Goal: Task Accomplishment & Management: Use online tool/utility

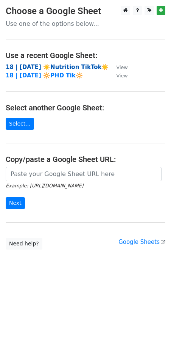
click at [47, 66] on strong "18 | SEP 21 ☀️Nutrition TikTok☀️" at bounding box center [57, 67] width 103 height 7
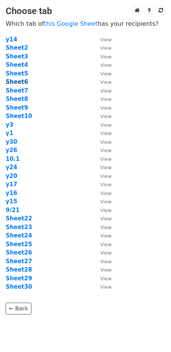
click at [22, 82] on strong "Sheet6" at bounding box center [17, 81] width 22 height 7
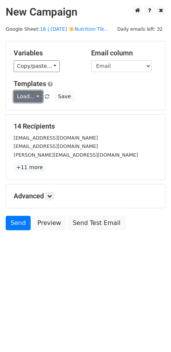
click at [22, 97] on link "Load..." at bounding box center [28, 97] width 29 height 12
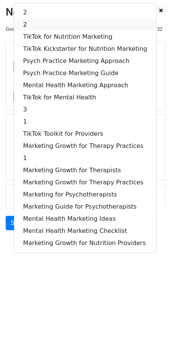
click at [34, 22] on link "2" at bounding box center [85, 25] width 143 height 12
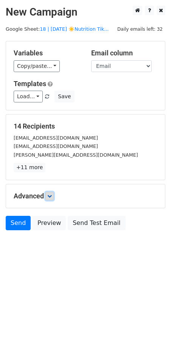
click at [53, 197] on link at bounding box center [49, 196] width 8 height 8
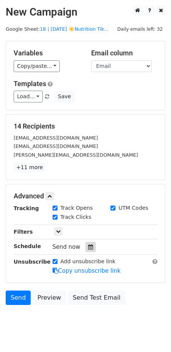
click at [88, 248] on icon at bounding box center [90, 246] width 5 height 5
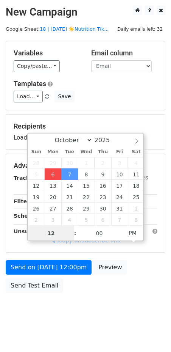
type input "2025-10-06 12:00"
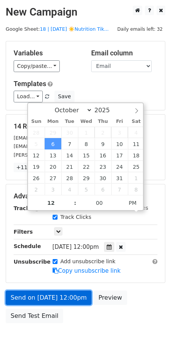
click at [28, 293] on link "Send on Oct 6 at 12:00pm" at bounding box center [49, 297] width 86 height 14
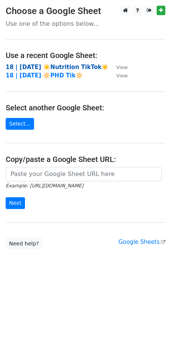
click at [43, 66] on strong "18 | SEP 21 ☀️Nutrition TikTok☀️" at bounding box center [57, 67] width 103 height 7
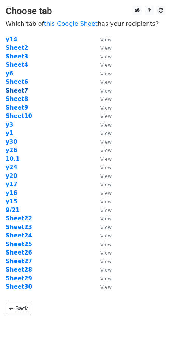
click at [17, 89] on strong "Sheet7" at bounding box center [17, 90] width 22 height 7
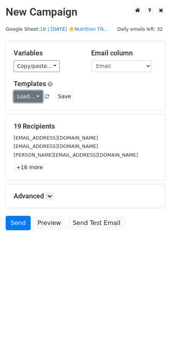
click at [25, 98] on link "Load..." at bounding box center [28, 97] width 29 height 12
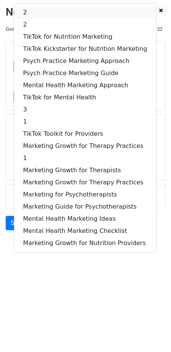
click at [52, 9] on link "2" at bounding box center [85, 12] width 143 height 12
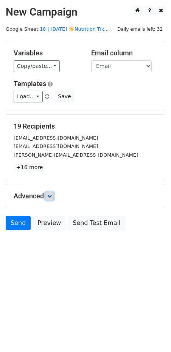
click at [51, 195] on icon at bounding box center [49, 196] width 5 height 5
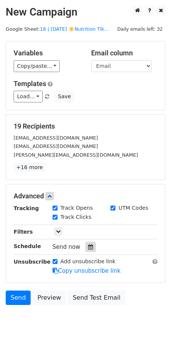
click at [88, 244] on icon at bounding box center [90, 246] width 5 height 5
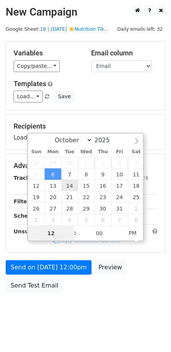
drag, startPoint x: 54, startPoint y: 187, endPoint x: 61, endPoint y: 187, distance: 7.6
type input "2025-10-07 12:00"
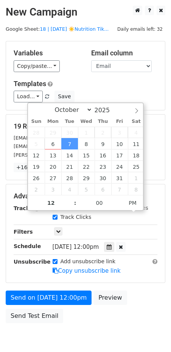
click at [45, 274] on div "Advanced Tracking Track Opens UTM Codes Track Clicks Filters Only include sprea…" at bounding box center [85, 233] width 159 height 98
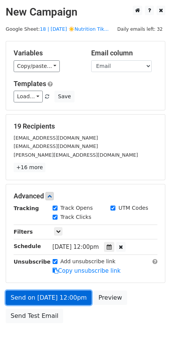
click at [38, 300] on link "Send on Oct 7 at 12:00pm" at bounding box center [49, 297] width 86 height 14
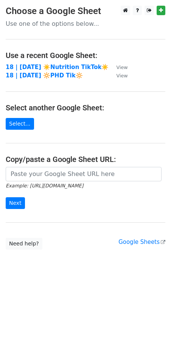
click at [49, 56] on h4 "Use a recent Google Sheet:" at bounding box center [86, 55] width 160 height 9
click at [42, 67] on strong "18 | SEP 21 ☀️Nutrition TikTok☀️" at bounding box center [57, 67] width 103 height 7
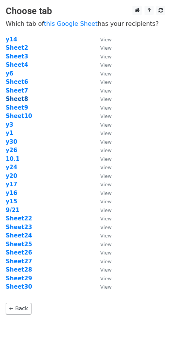
click at [16, 100] on strong "Sheet8" at bounding box center [17, 99] width 22 height 7
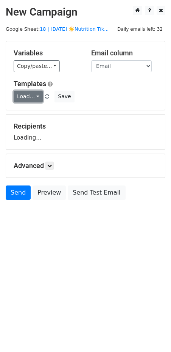
click at [20, 94] on link "Load..." at bounding box center [28, 97] width 29 height 12
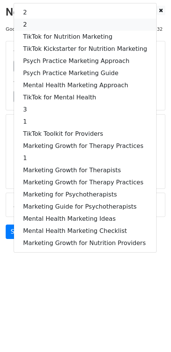
click at [59, 25] on link "2" at bounding box center [85, 25] width 143 height 12
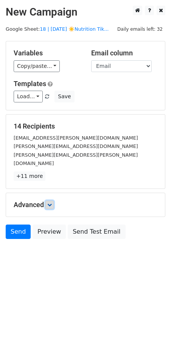
click at [48, 201] on link at bounding box center [49, 205] width 8 height 8
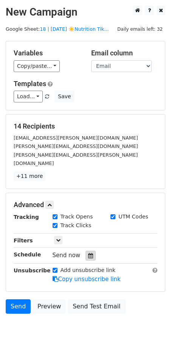
click at [88, 253] on icon at bounding box center [90, 255] width 5 height 5
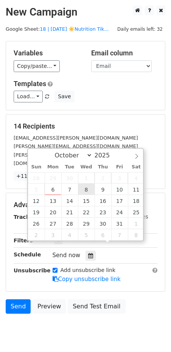
type input "2025-10-08 12:00"
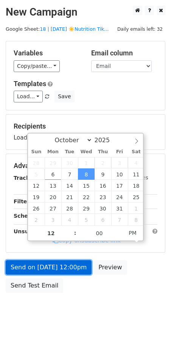
click at [74, 269] on link "Send on Oct 8 at 12:00pm" at bounding box center [49, 267] width 86 height 14
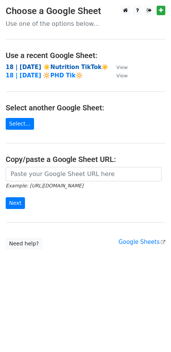
click at [31, 67] on strong "18 | [DATE] ☀️Nutrition TikTok☀️" at bounding box center [57, 67] width 103 height 7
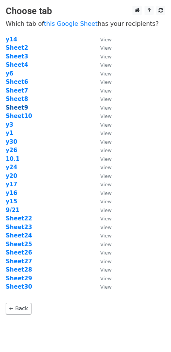
click at [20, 110] on strong "Sheet9" at bounding box center [17, 107] width 22 height 7
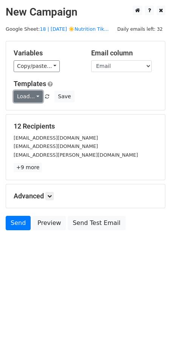
click at [26, 94] on link "Load..." at bounding box center [28, 97] width 29 height 12
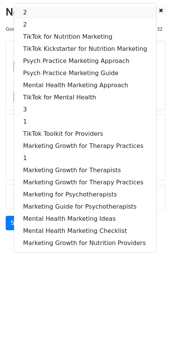
click at [42, 11] on link "2" at bounding box center [85, 12] width 143 height 12
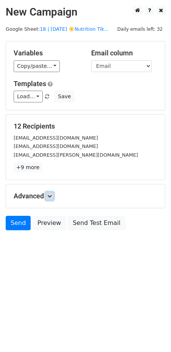
click at [52, 196] on icon at bounding box center [49, 196] width 5 height 5
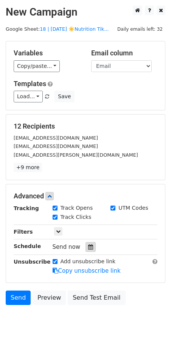
click at [88, 246] on icon at bounding box center [90, 246] width 5 height 5
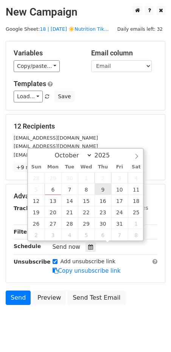
type input "2025-10-09 12:00"
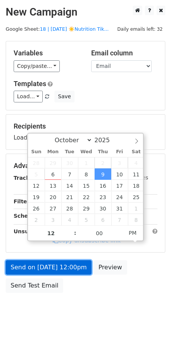
click at [72, 260] on link "Send on Oct 9 at 12:00pm" at bounding box center [49, 267] width 86 height 14
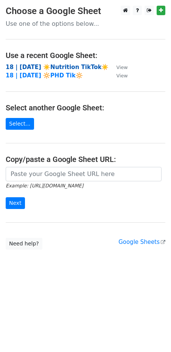
click at [33, 67] on strong "18 | [DATE] ☀️Nutrition TikTok☀️" at bounding box center [57, 67] width 103 height 7
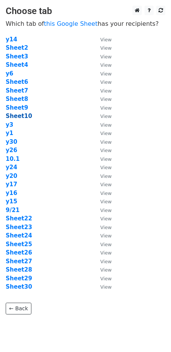
click at [21, 114] on strong "Sheet10" at bounding box center [19, 116] width 27 height 7
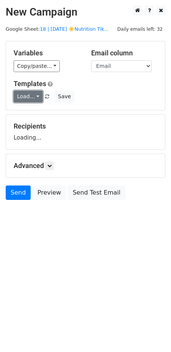
click at [28, 97] on link "Load..." at bounding box center [28, 97] width 29 height 12
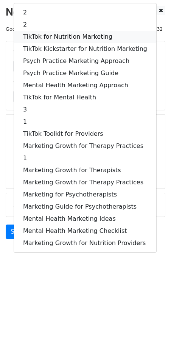
click at [56, 31] on link "TikTok for Nutrition Marketing" at bounding box center [85, 37] width 143 height 12
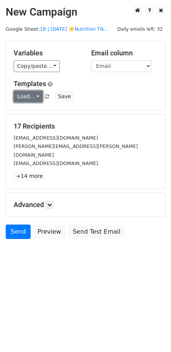
click at [33, 96] on link "Load..." at bounding box center [28, 97] width 29 height 12
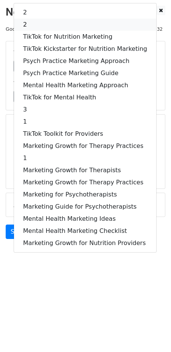
click at [27, 19] on link "2" at bounding box center [85, 25] width 143 height 12
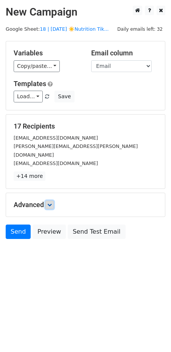
click at [52, 202] on icon at bounding box center [49, 204] width 5 height 5
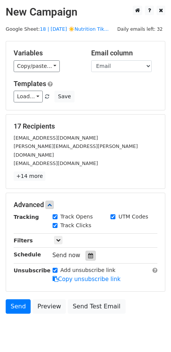
click at [88, 253] on icon at bounding box center [90, 255] width 5 height 5
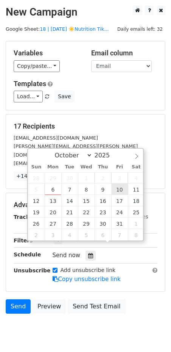
type input "2025-10-10 12:00"
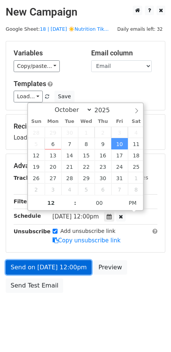
click at [73, 266] on link "Send on Oct 10 at 12:00pm" at bounding box center [49, 267] width 86 height 14
